Goal: Information Seeking & Learning: Stay updated

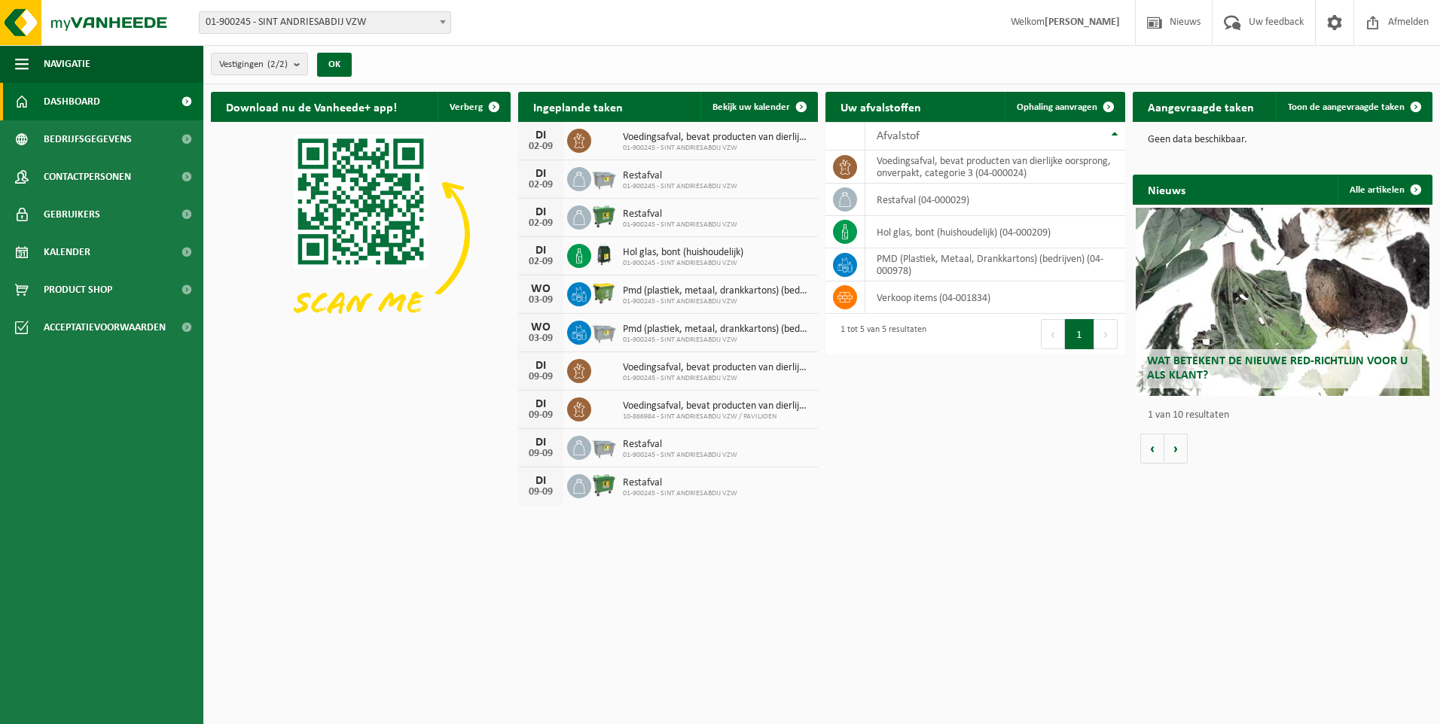
click at [1245, 361] on span "Wat betekent de nieuwe RED-richtlijn voor u als klant?" at bounding box center [1277, 368] width 261 height 26
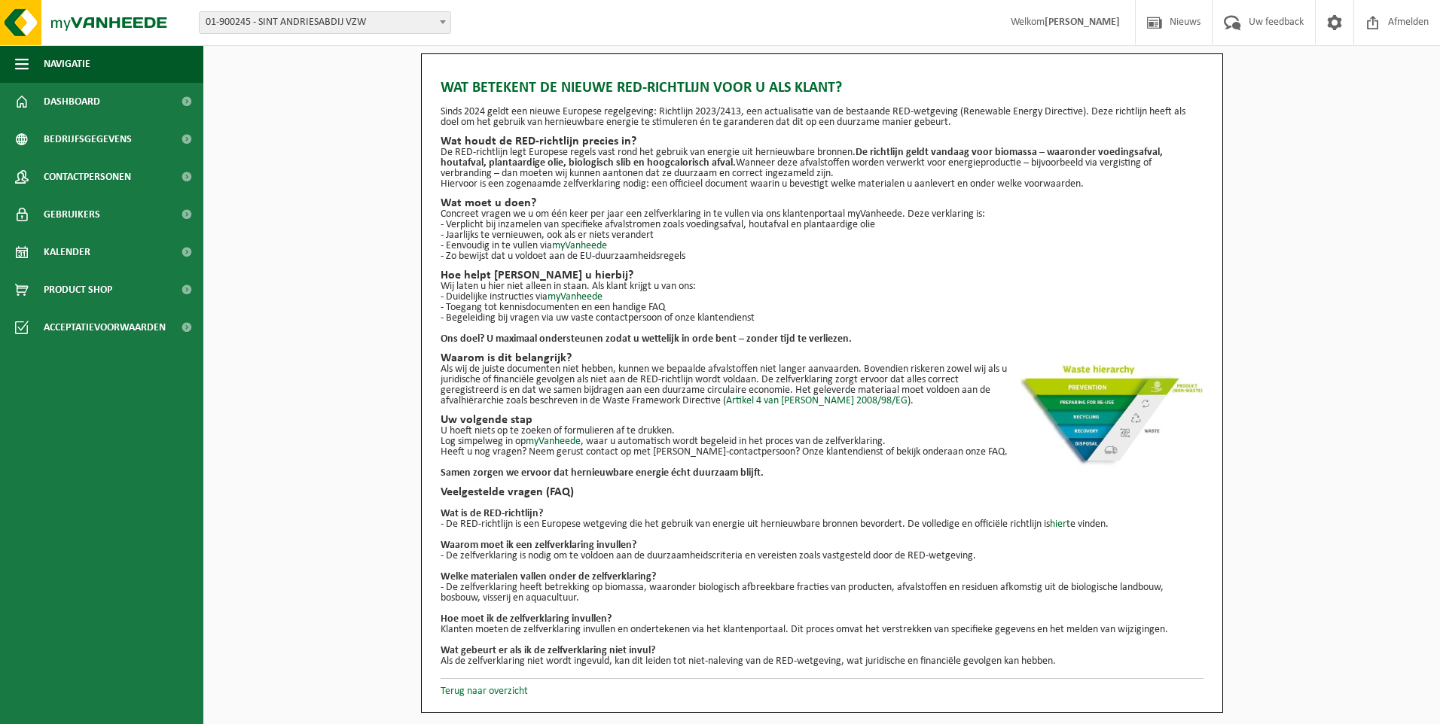
click at [462, 696] on link "Terug naar overzicht" at bounding box center [483, 691] width 87 height 11
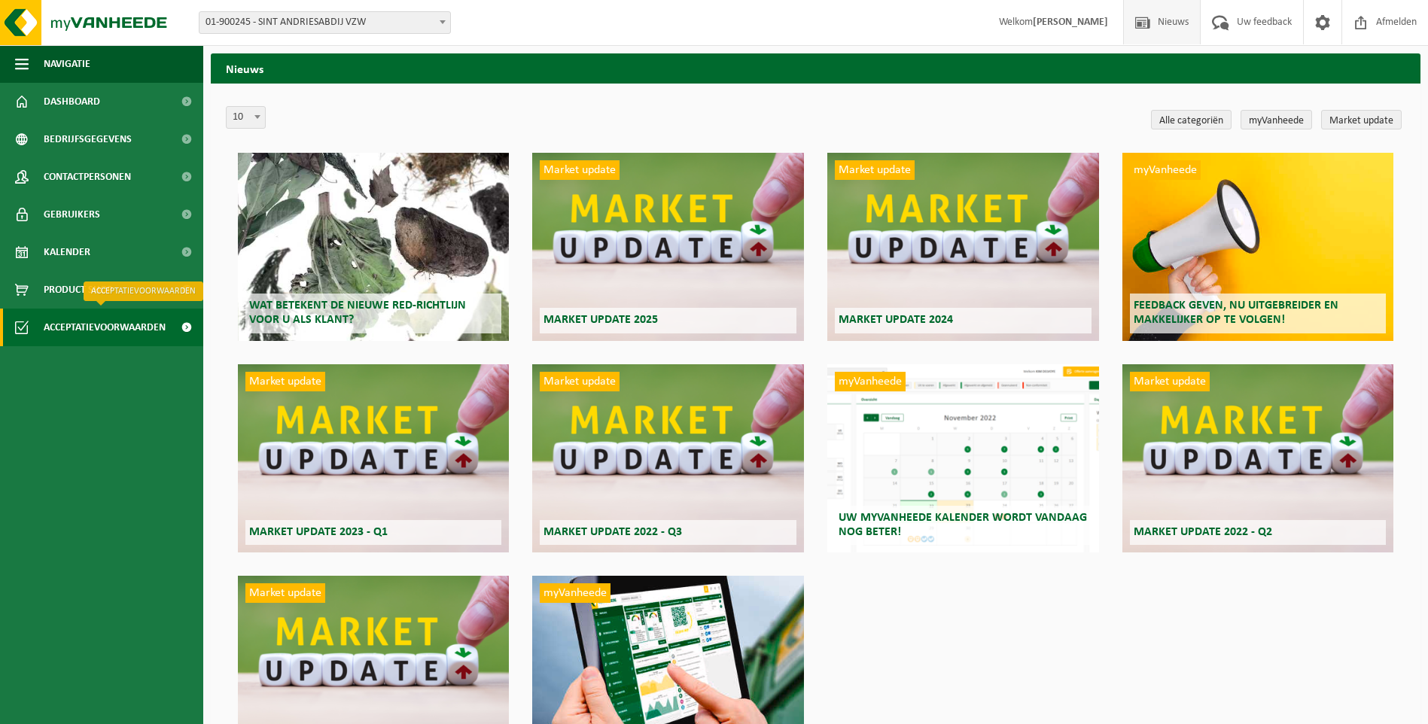
click at [75, 325] on span "Acceptatievoorwaarden" at bounding box center [105, 328] width 122 height 38
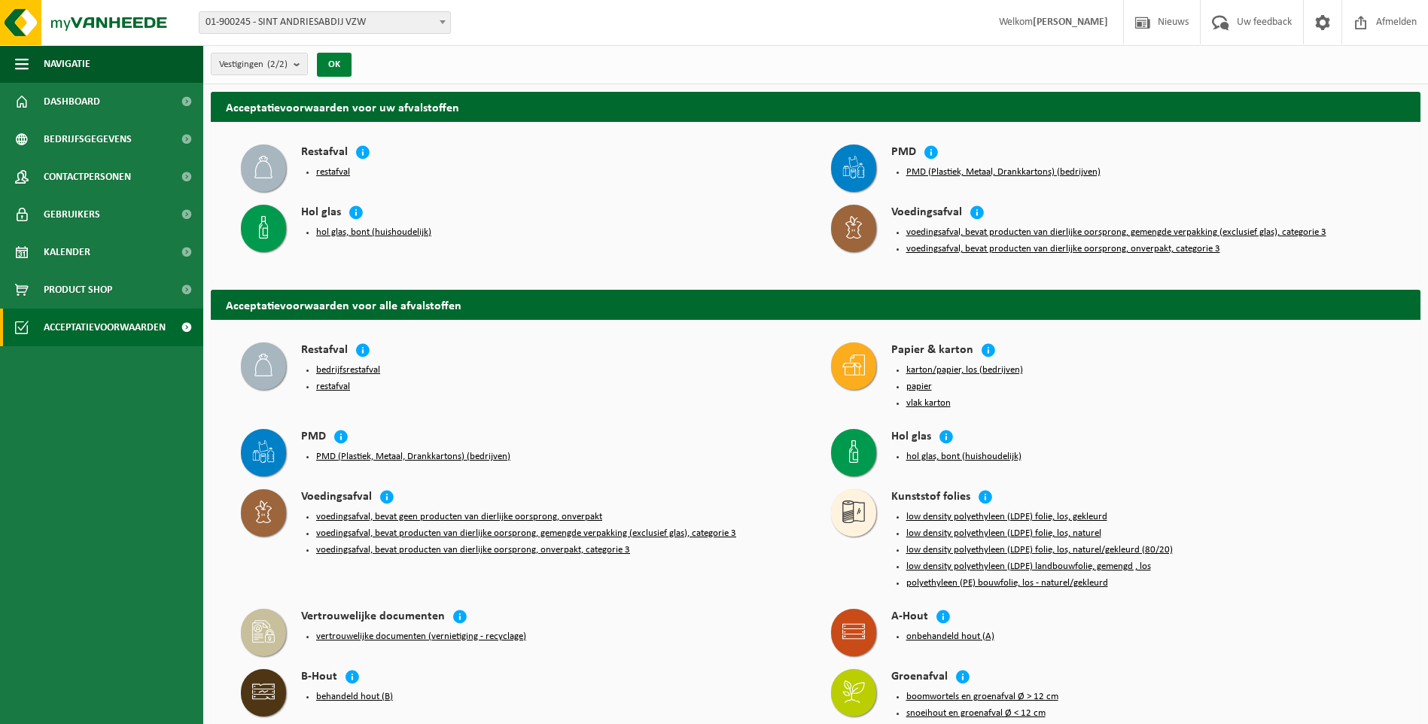
click at [346, 61] on button "OK" at bounding box center [334, 65] width 35 height 24
click at [339, 62] on button "OK" at bounding box center [334, 65] width 35 height 24
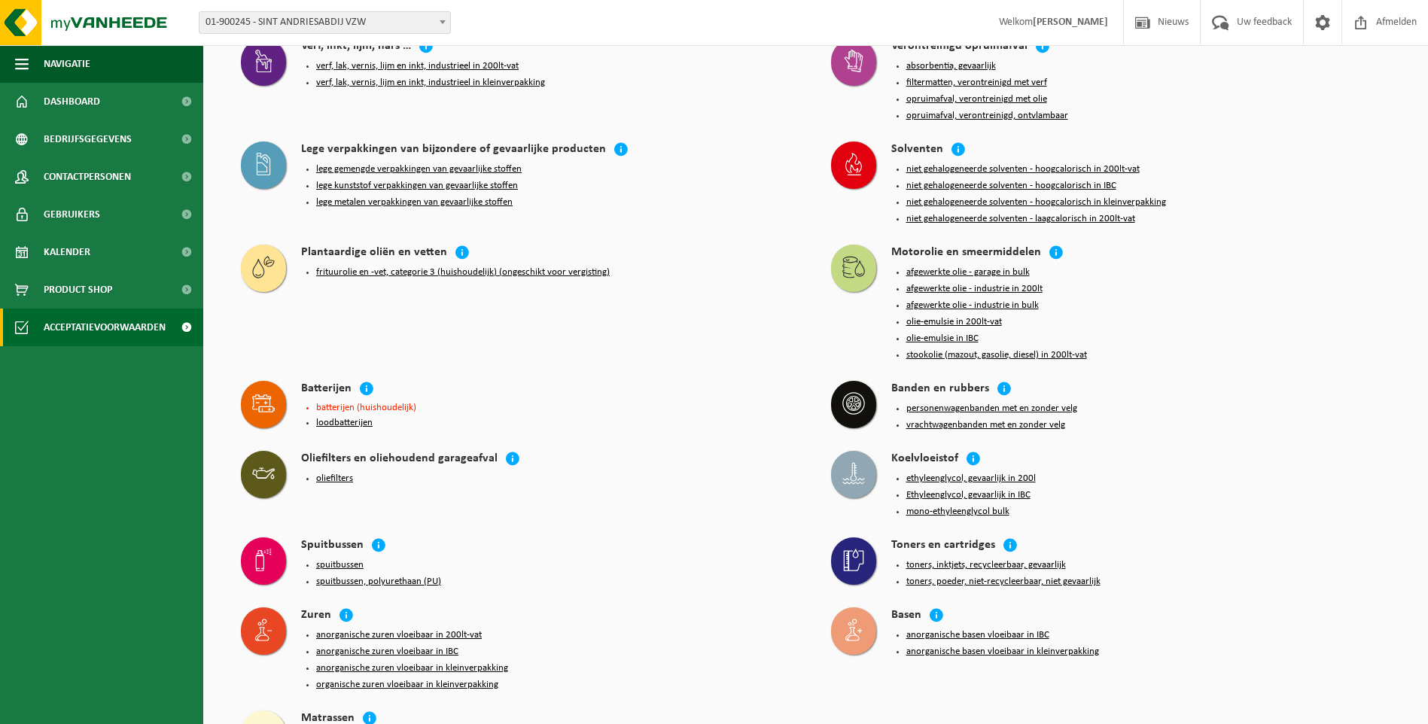
scroll to position [1312, 0]
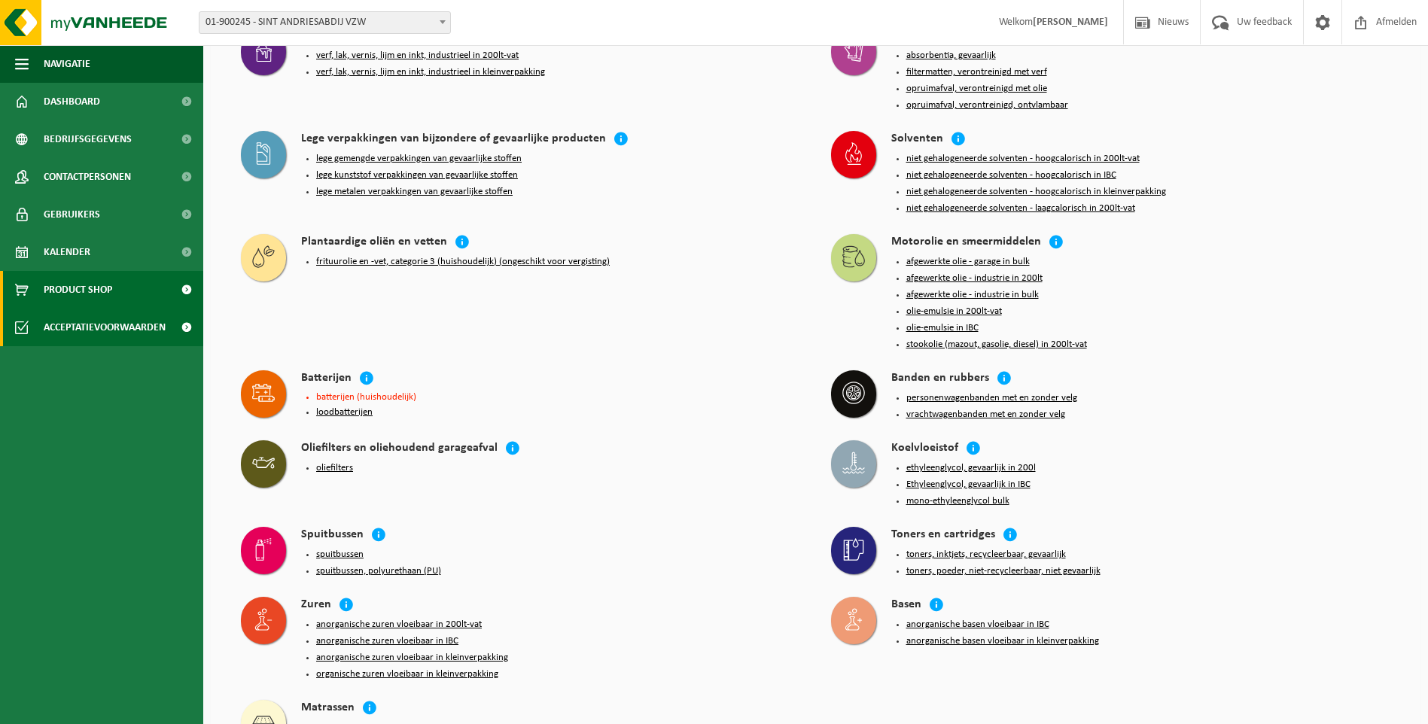
click at [62, 282] on span "Product Shop" at bounding box center [78, 290] width 69 height 38
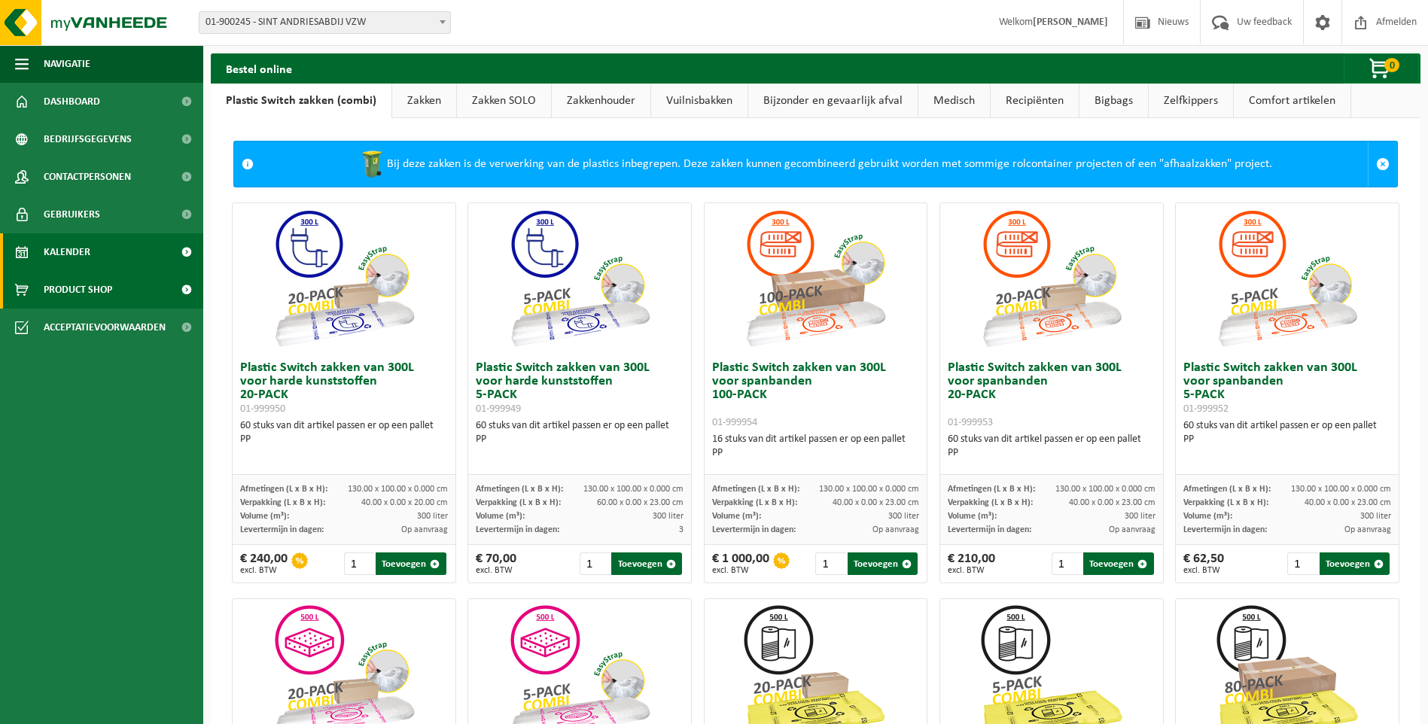
click at [60, 252] on span "Kalender" at bounding box center [67, 252] width 47 height 38
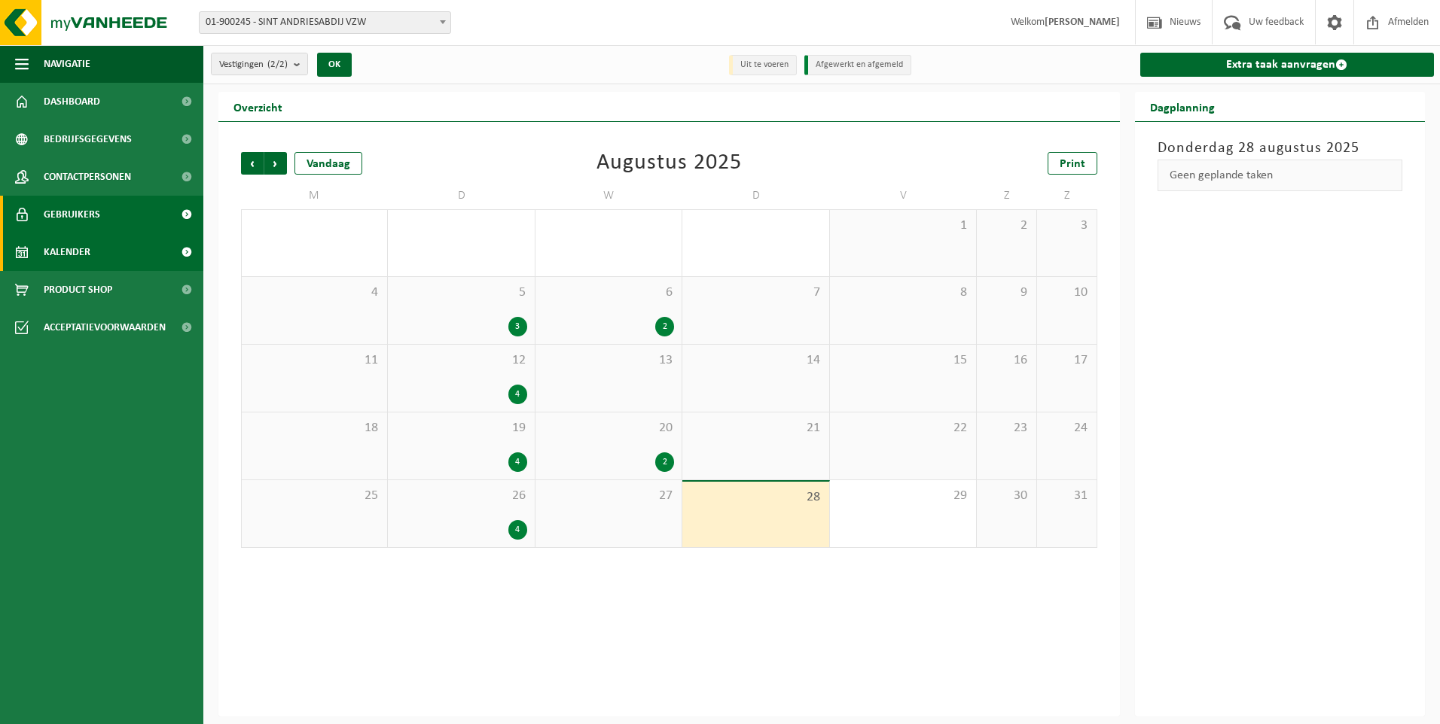
click at [69, 214] on span "Gebruikers" at bounding box center [72, 215] width 56 height 38
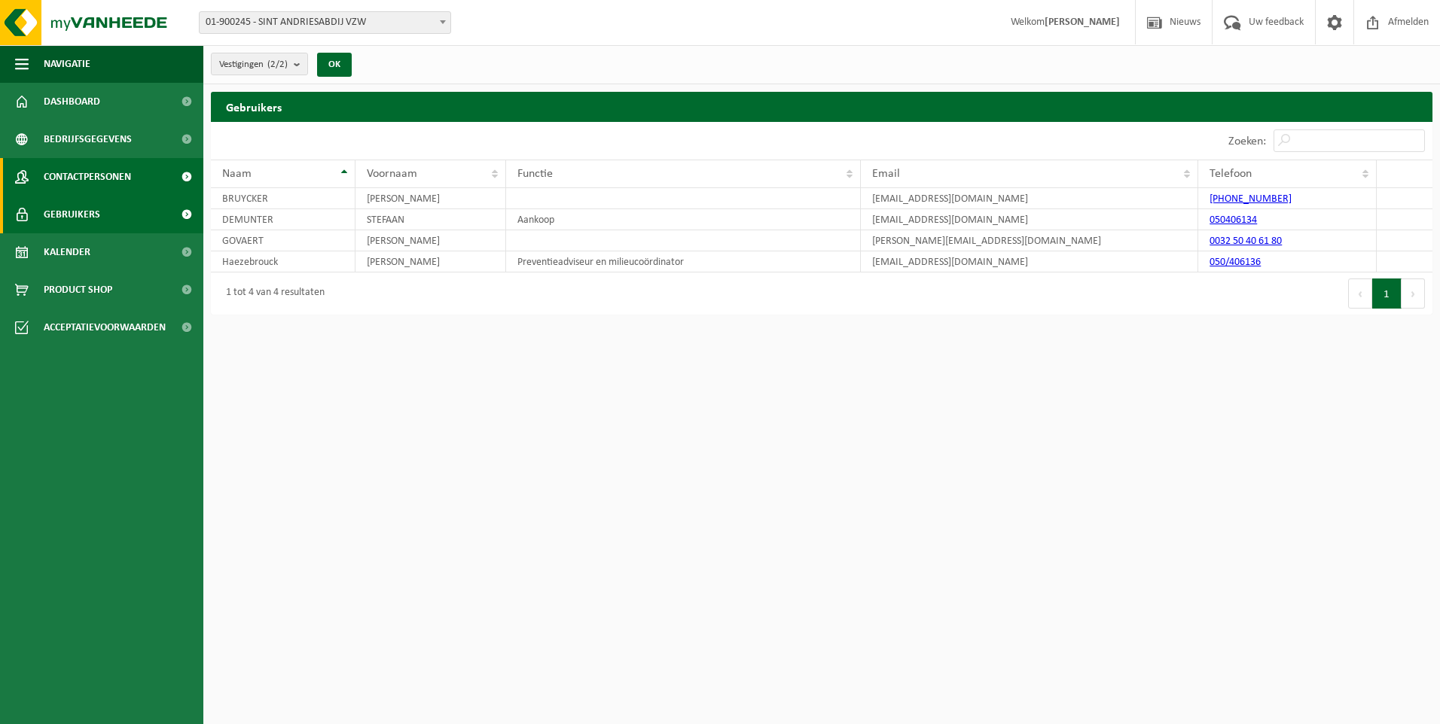
click at [84, 175] on span "Contactpersonen" at bounding box center [87, 177] width 87 height 38
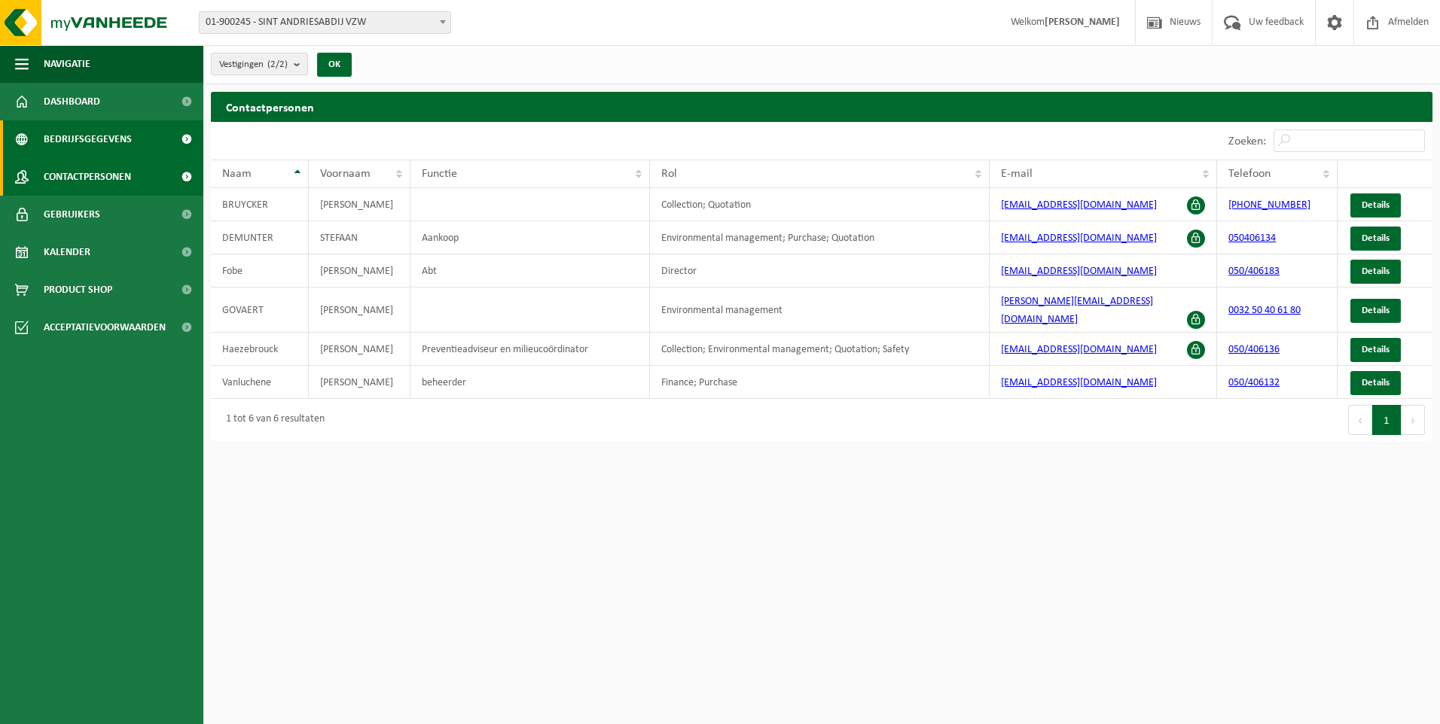
click at [82, 136] on span "Bedrijfsgegevens" at bounding box center [88, 139] width 88 height 38
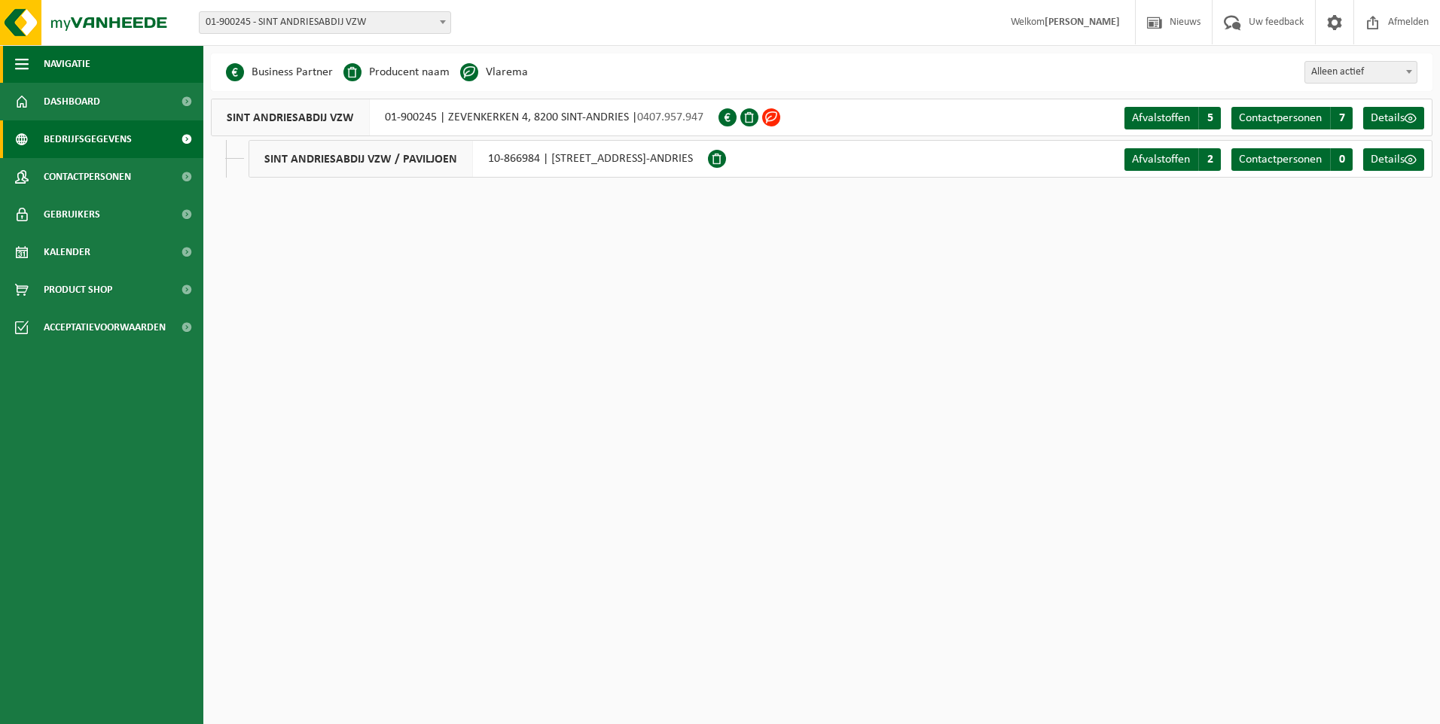
click at [67, 63] on span "Navigatie" at bounding box center [67, 64] width 47 height 38
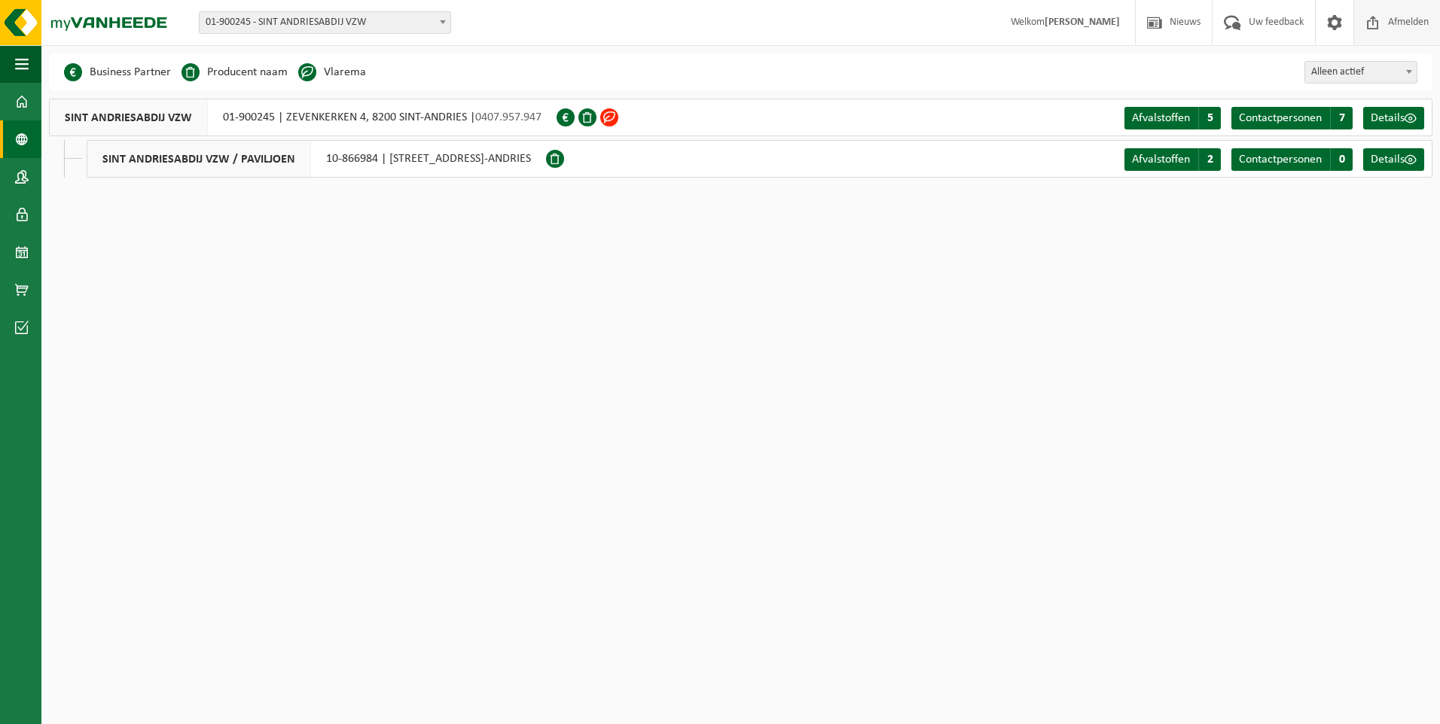
click at [1401, 23] on span "Afmelden" at bounding box center [1408, 22] width 48 height 44
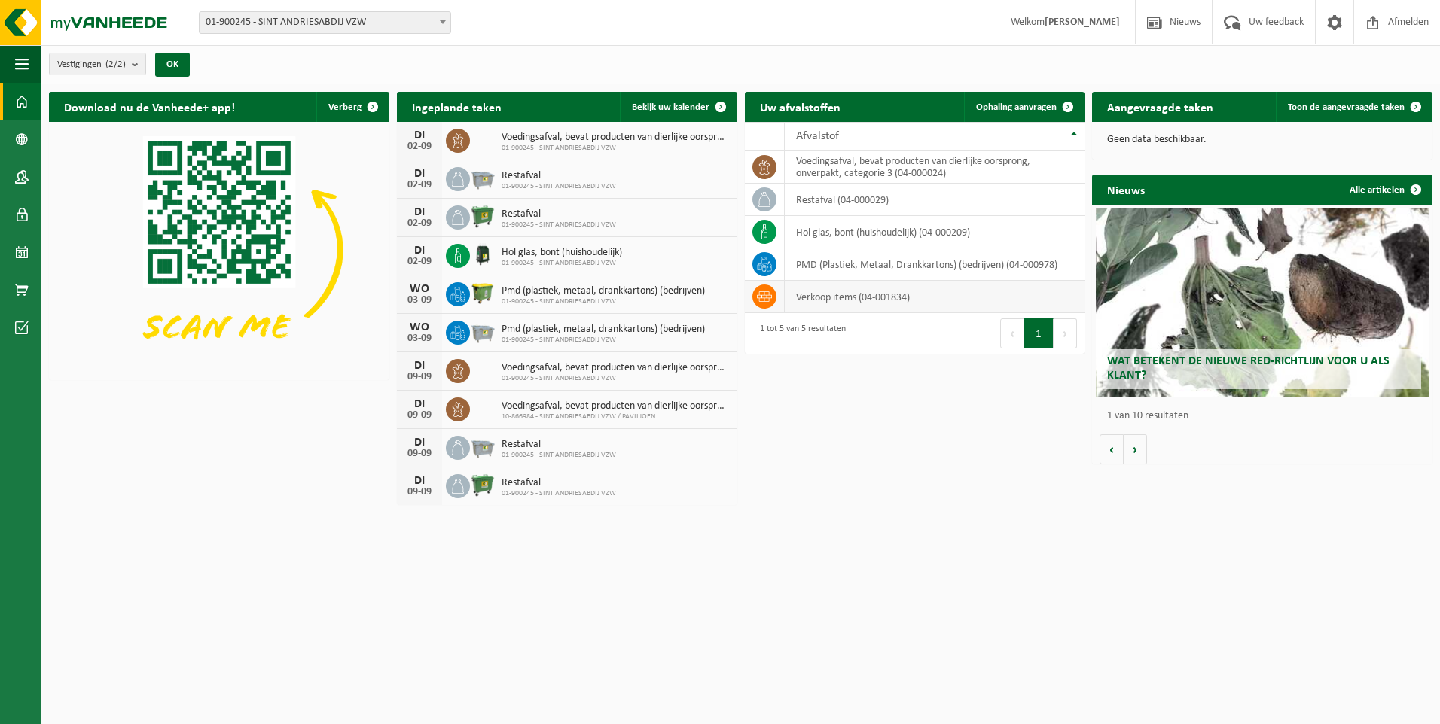
click at [766, 297] on icon at bounding box center [764, 296] width 15 height 11
click at [905, 288] on td "verkoop items (04-001834)" at bounding box center [935, 297] width 300 height 32
click at [763, 297] on icon at bounding box center [764, 296] width 15 height 15
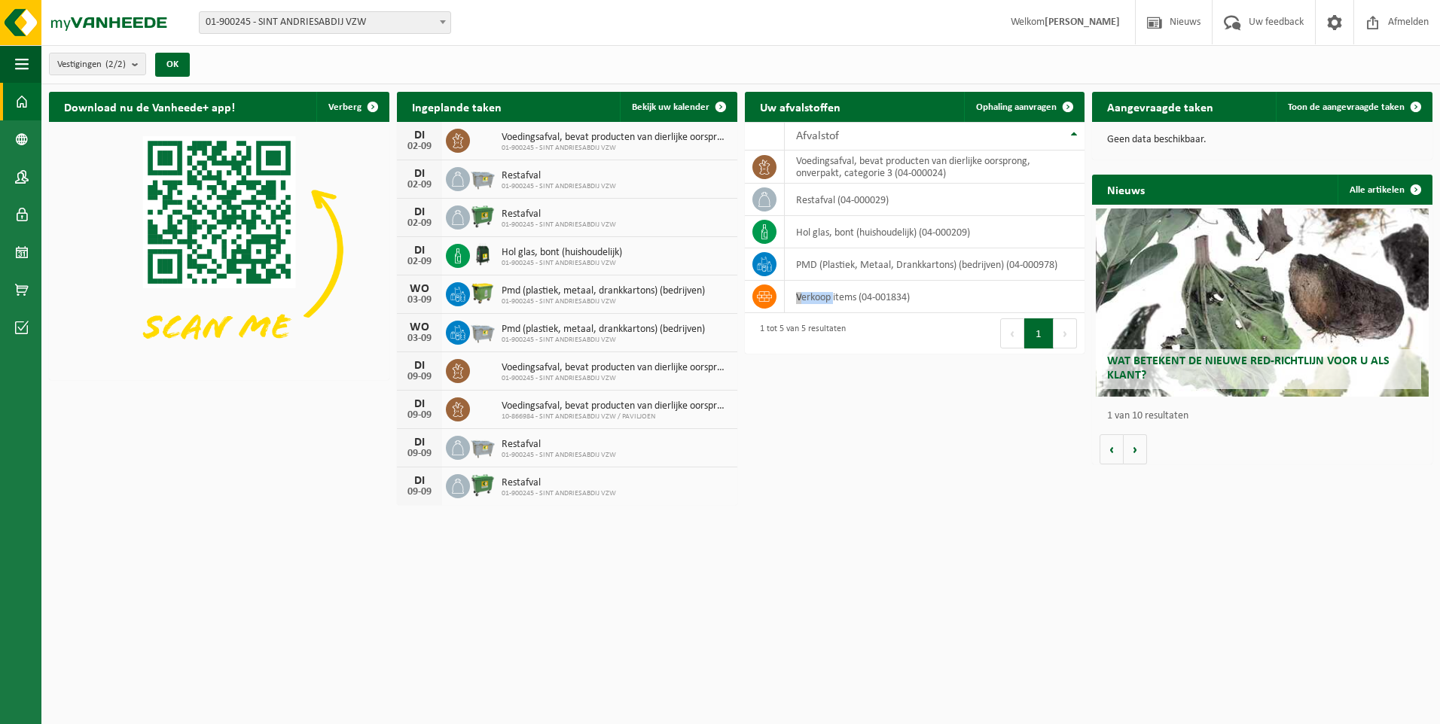
click at [1061, 331] on button "Volgende" at bounding box center [1064, 333] width 23 height 30
click at [1168, 22] on span "Nieuws" at bounding box center [1185, 22] width 38 height 44
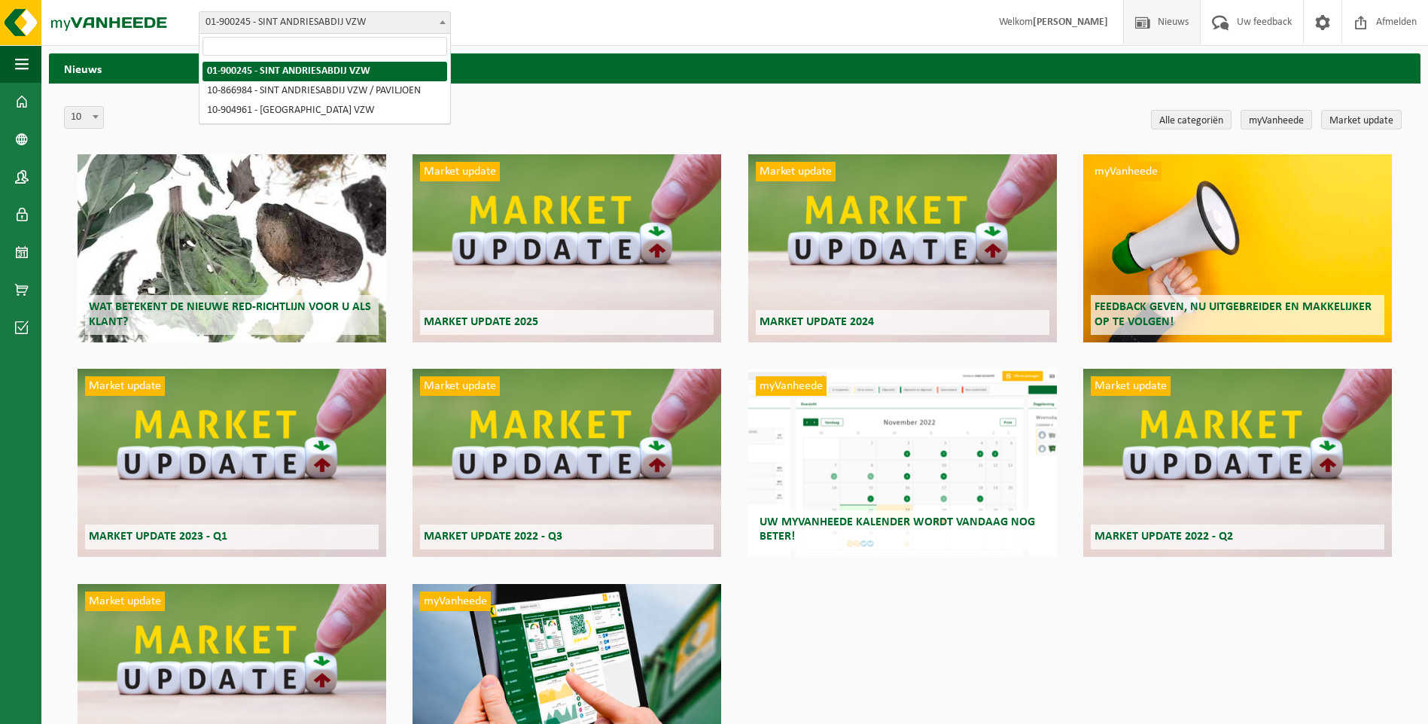
click at [444, 23] on b at bounding box center [443, 22] width 6 height 4
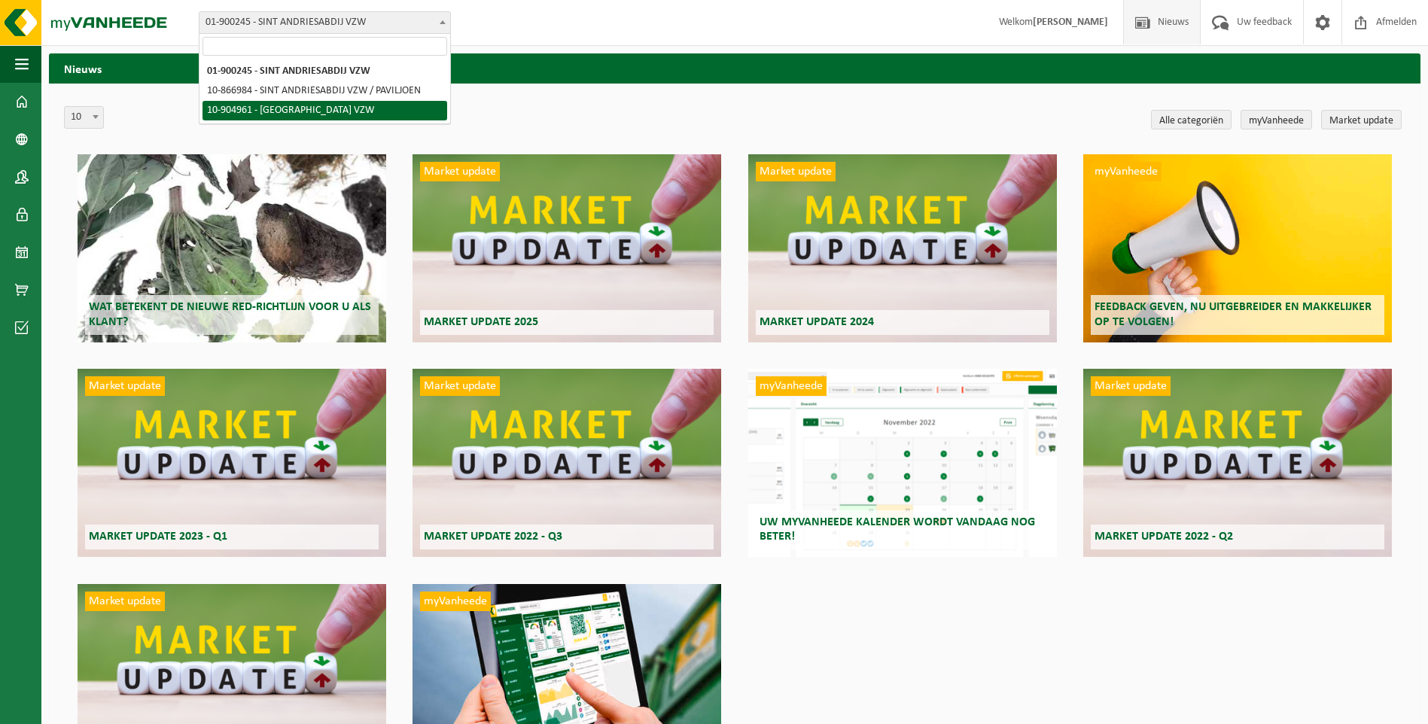
select select "127742"
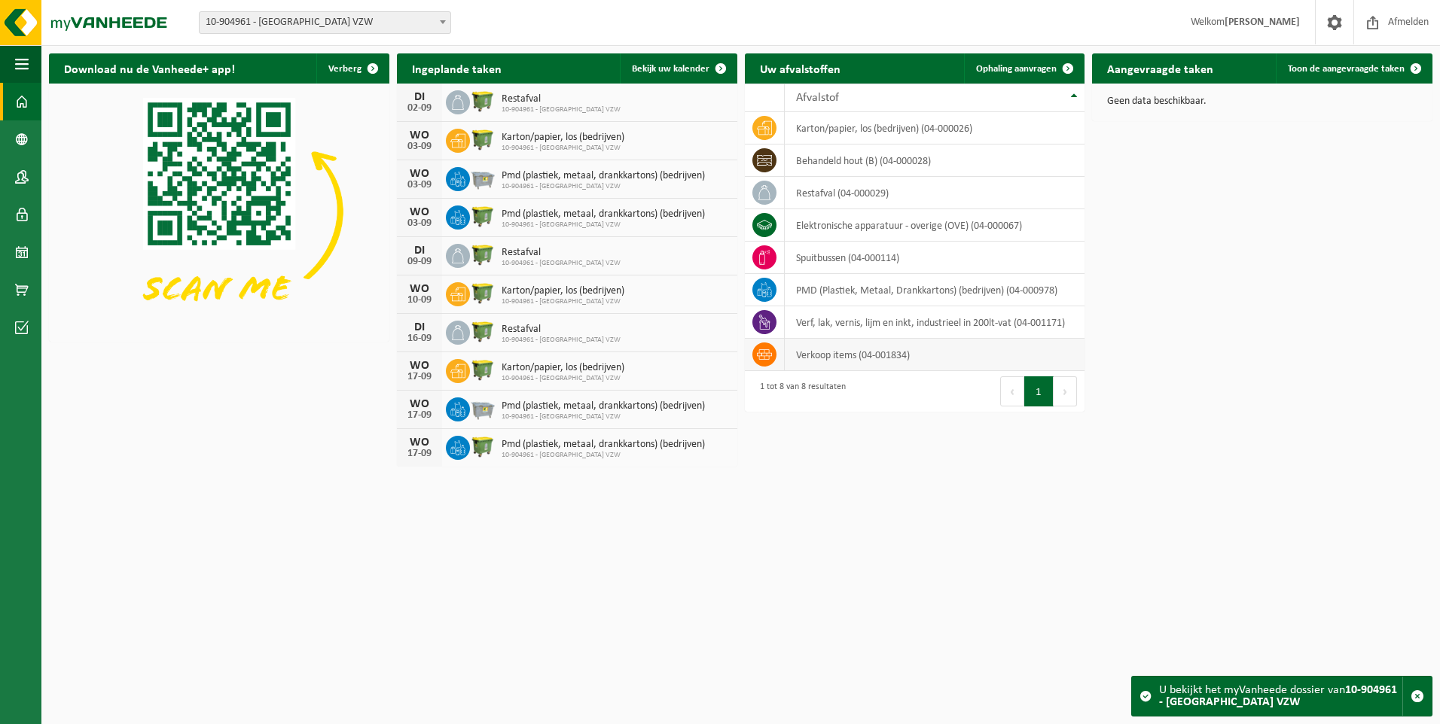
click at [967, 349] on td "verkoop items (04-001834)" at bounding box center [935, 355] width 300 height 32
click at [831, 310] on td "verf, lak, vernis, lijm en inkt, industrieel in 200lt-vat (04-001171)" at bounding box center [935, 322] width 300 height 32
click at [822, 325] on td "verf, lak, vernis, lijm en inkt, industrieel in 200lt-vat (04-001171)" at bounding box center [935, 322] width 300 height 32
click at [800, 343] on td "verkoop items (04-001834)" at bounding box center [935, 355] width 300 height 32
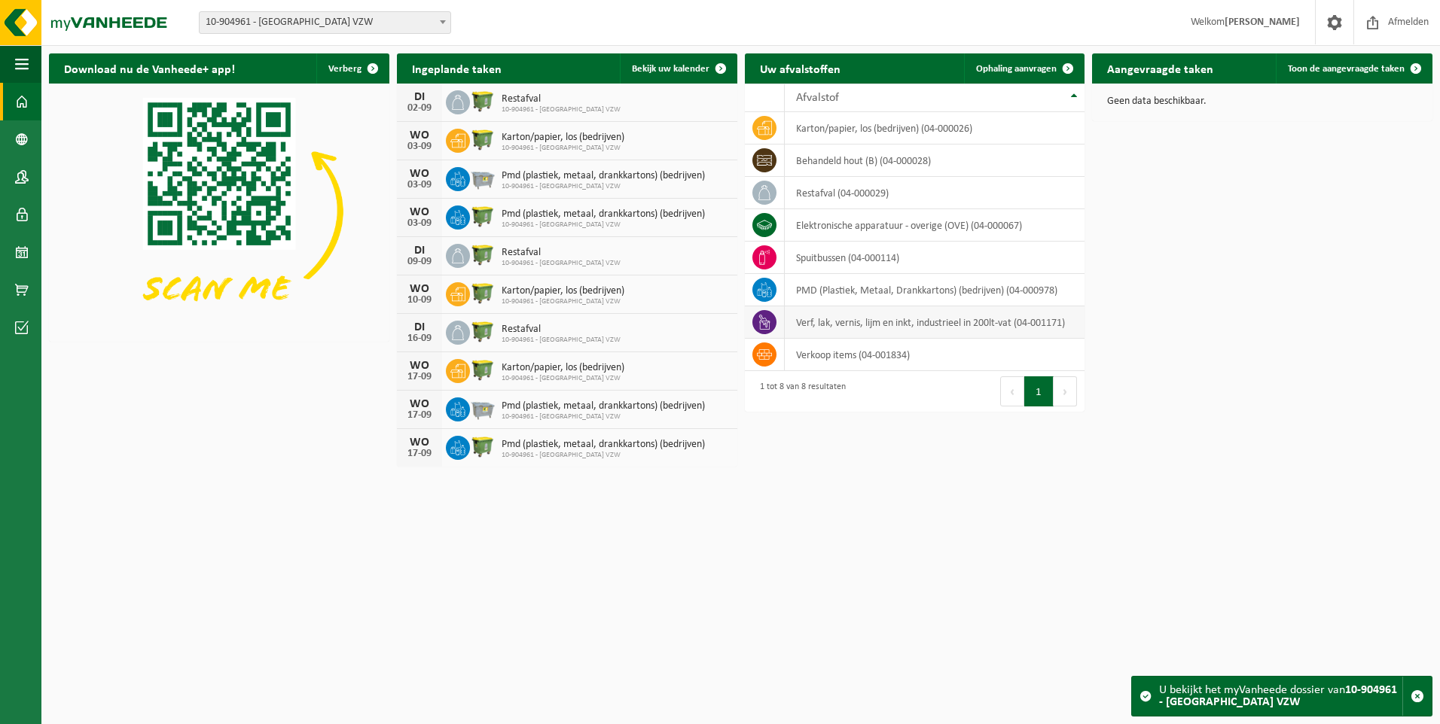
click at [804, 330] on td "verf, lak, vernis, lijm en inkt, industrieel in 200lt-vat (04-001171)" at bounding box center [935, 322] width 300 height 32
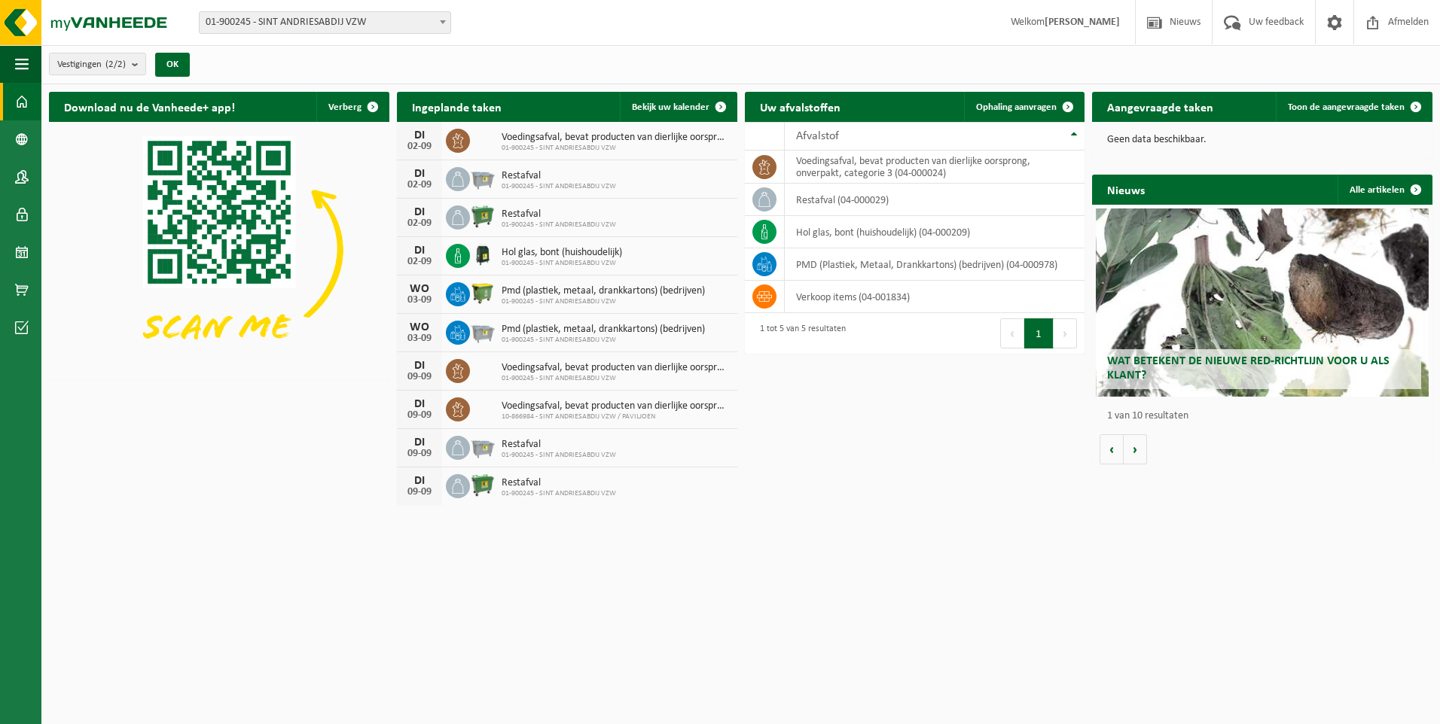
click at [1218, 361] on span "Wat betekent de nieuwe RED-richtlijn voor u als klant?" at bounding box center [1248, 368] width 282 height 26
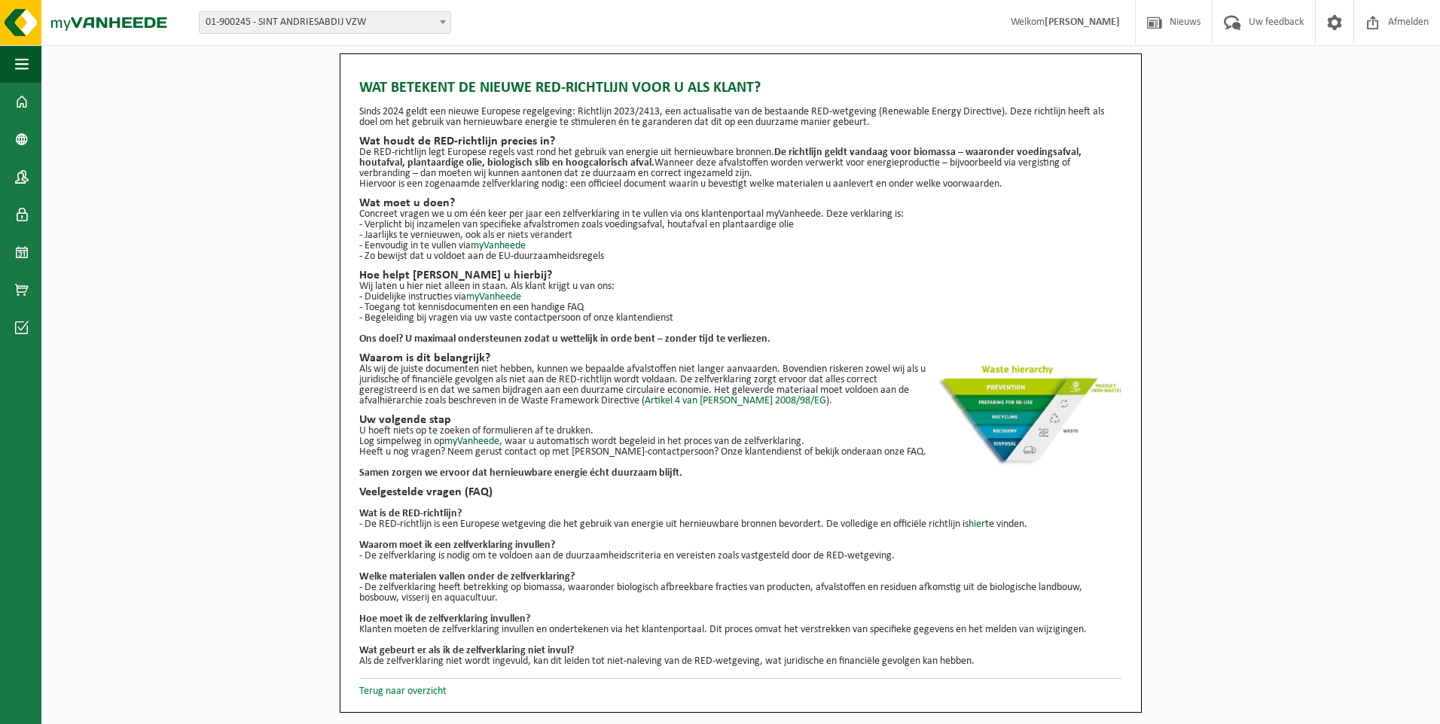
click at [414, 692] on link "Terug naar overzicht" at bounding box center [402, 691] width 87 height 11
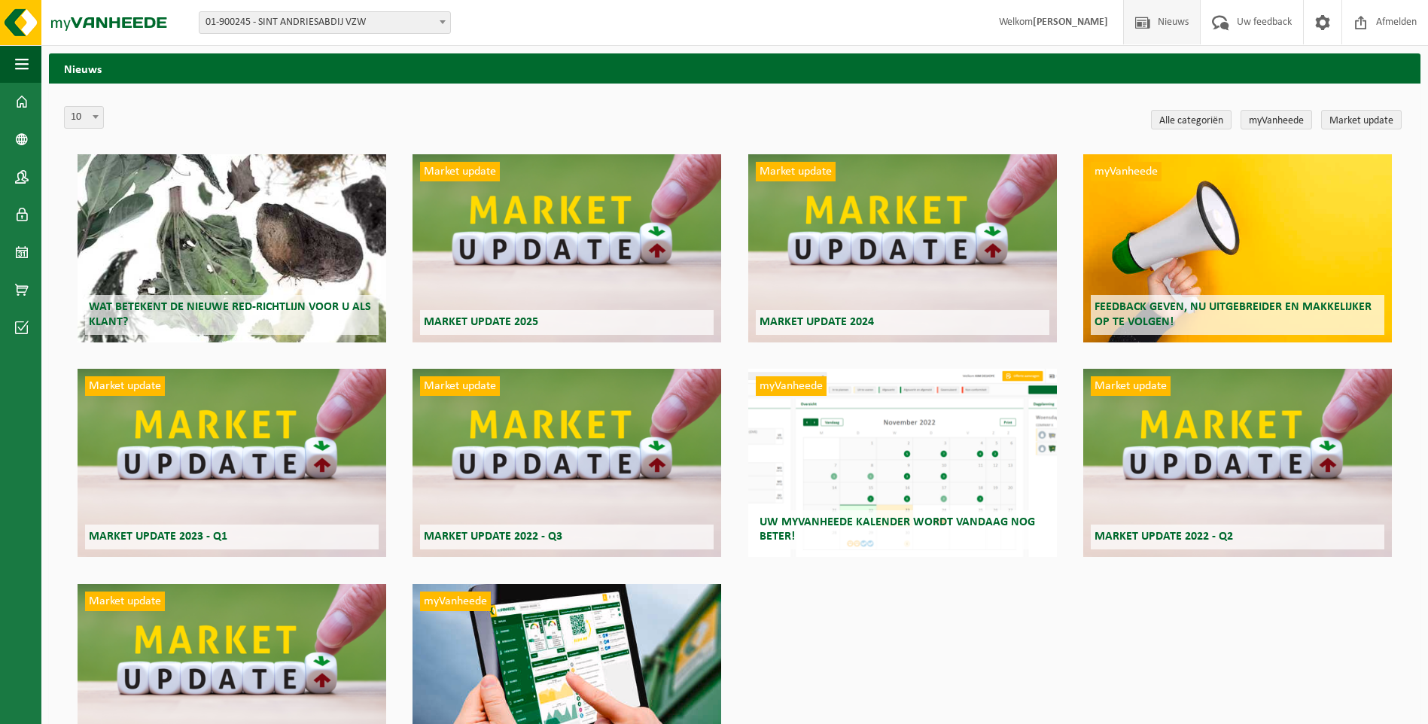
click at [1175, 23] on span "Nieuws" at bounding box center [1173, 22] width 38 height 44
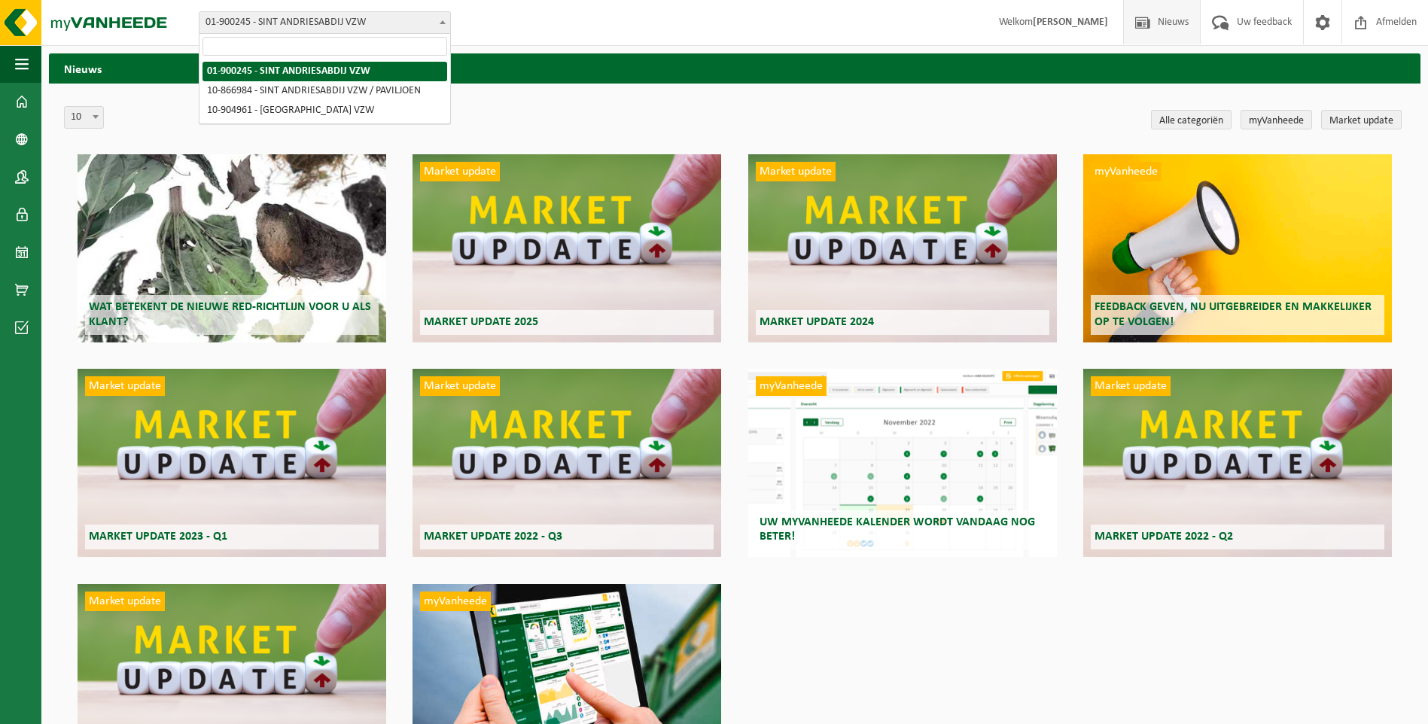
click at [446, 23] on span at bounding box center [442, 22] width 15 height 20
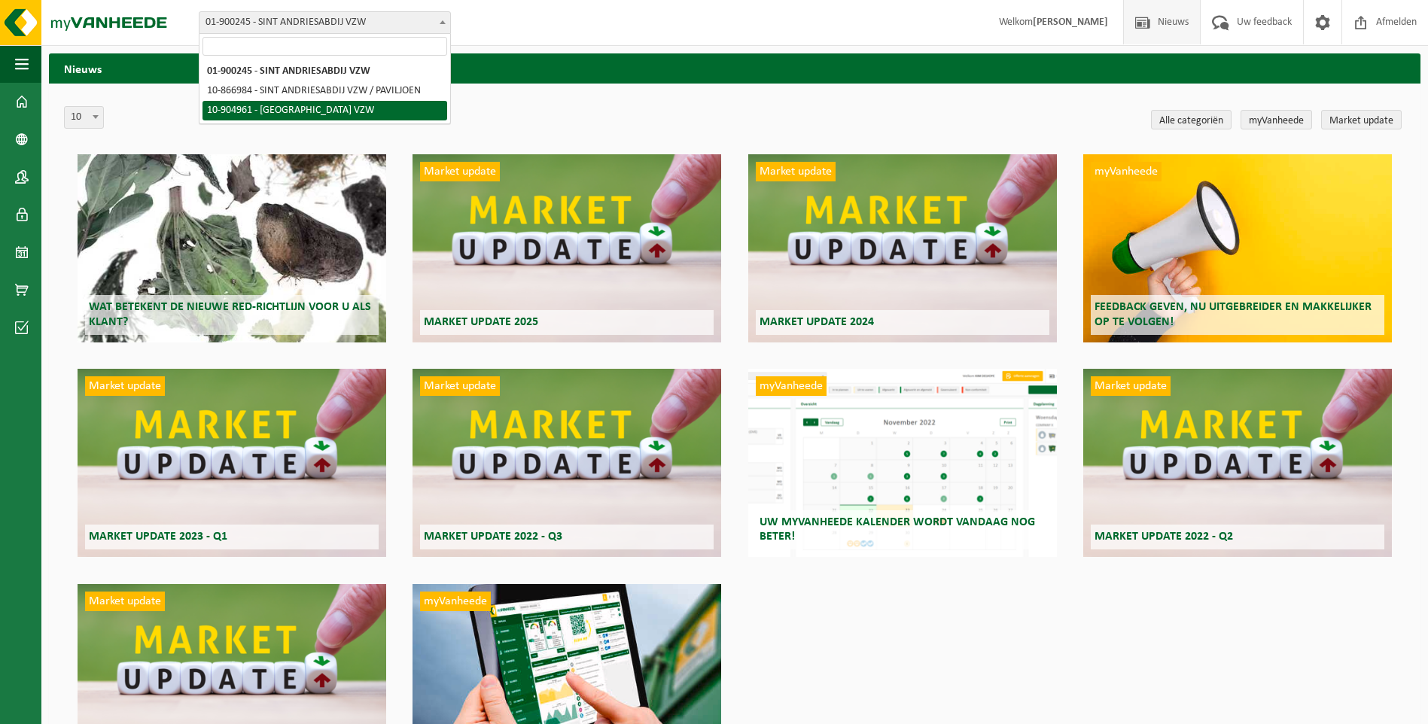
select select "127742"
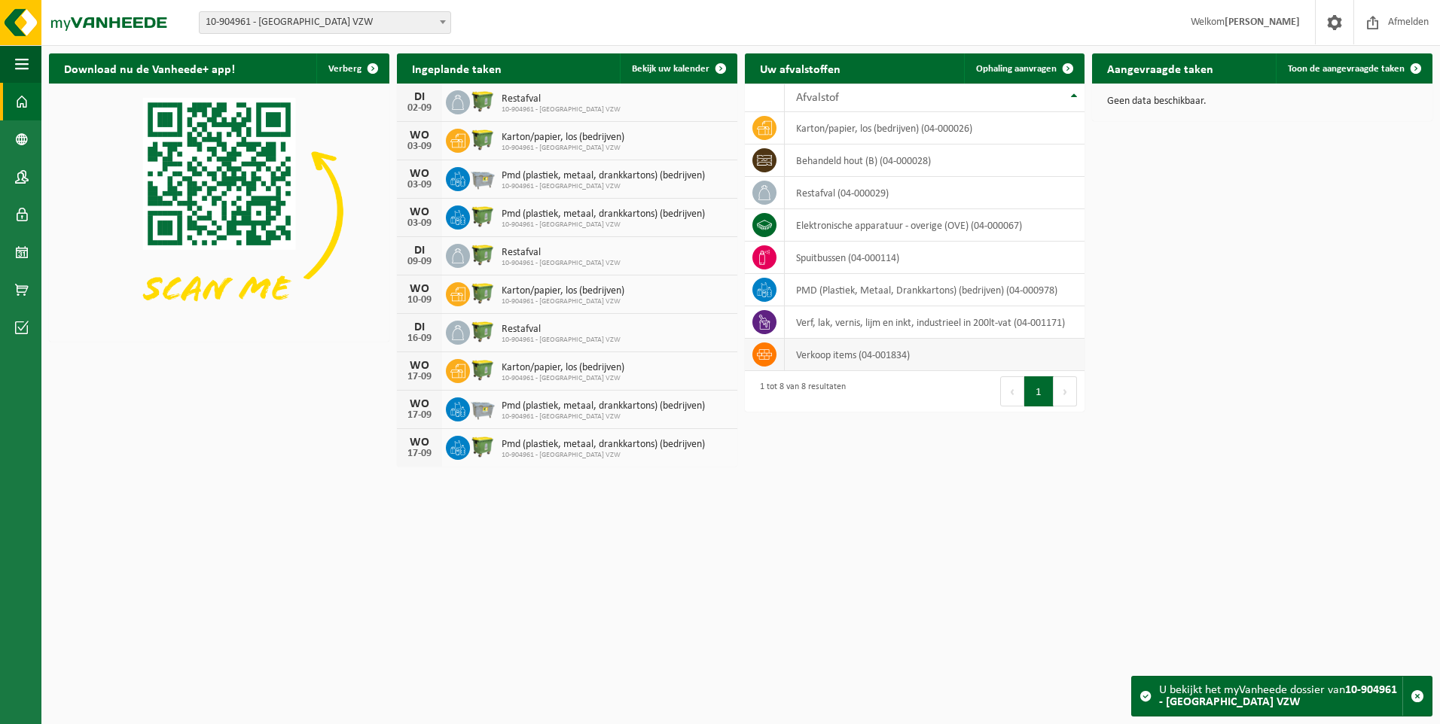
click at [764, 353] on icon at bounding box center [764, 354] width 15 height 11
click at [795, 353] on td "verkoop items (04-001834)" at bounding box center [935, 355] width 300 height 32
